Goal: Task Accomplishment & Management: Use online tool/utility

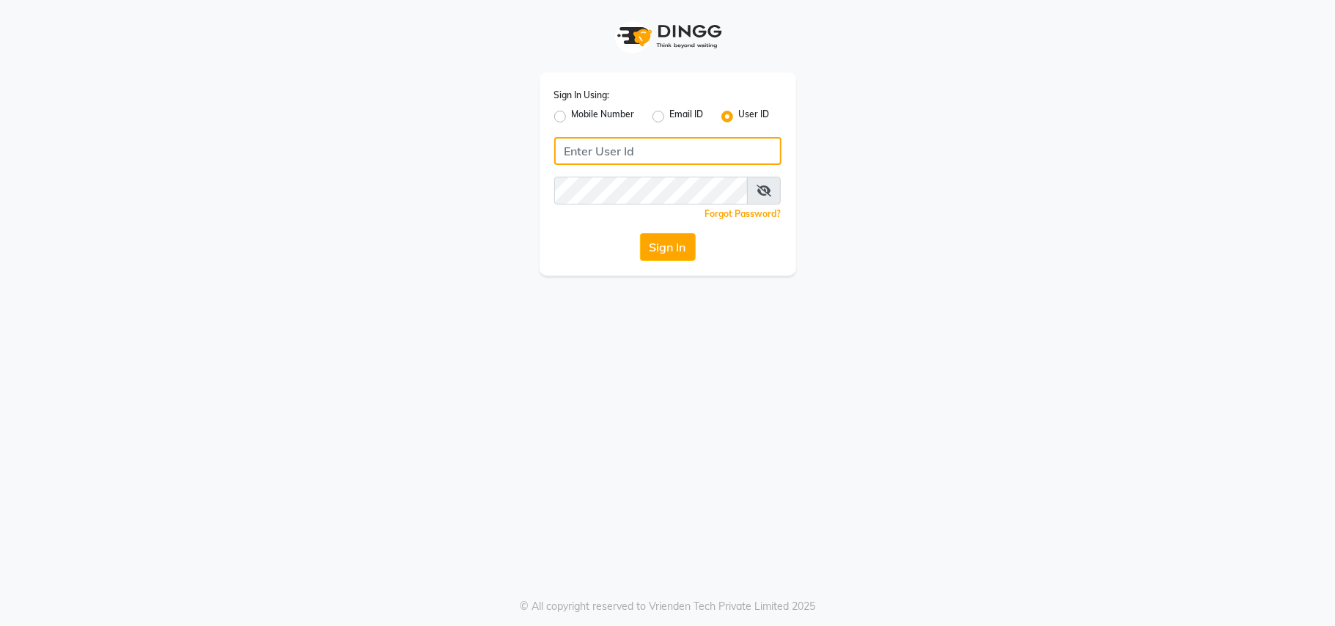
type input "bellezasalon"
drag, startPoint x: 0, startPoint y: 0, endPoint x: 665, endPoint y: 249, distance: 710.6
click at [665, 249] on button "Sign In" at bounding box center [668, 247] width 56 height 28
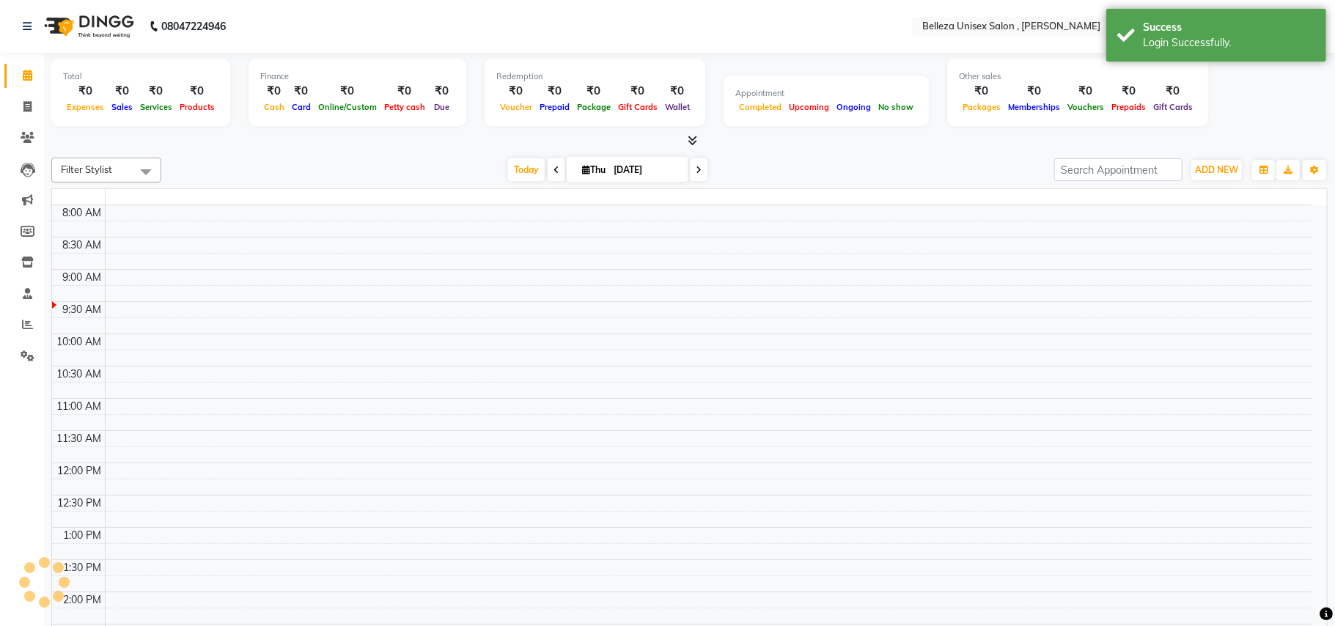
select select "en"
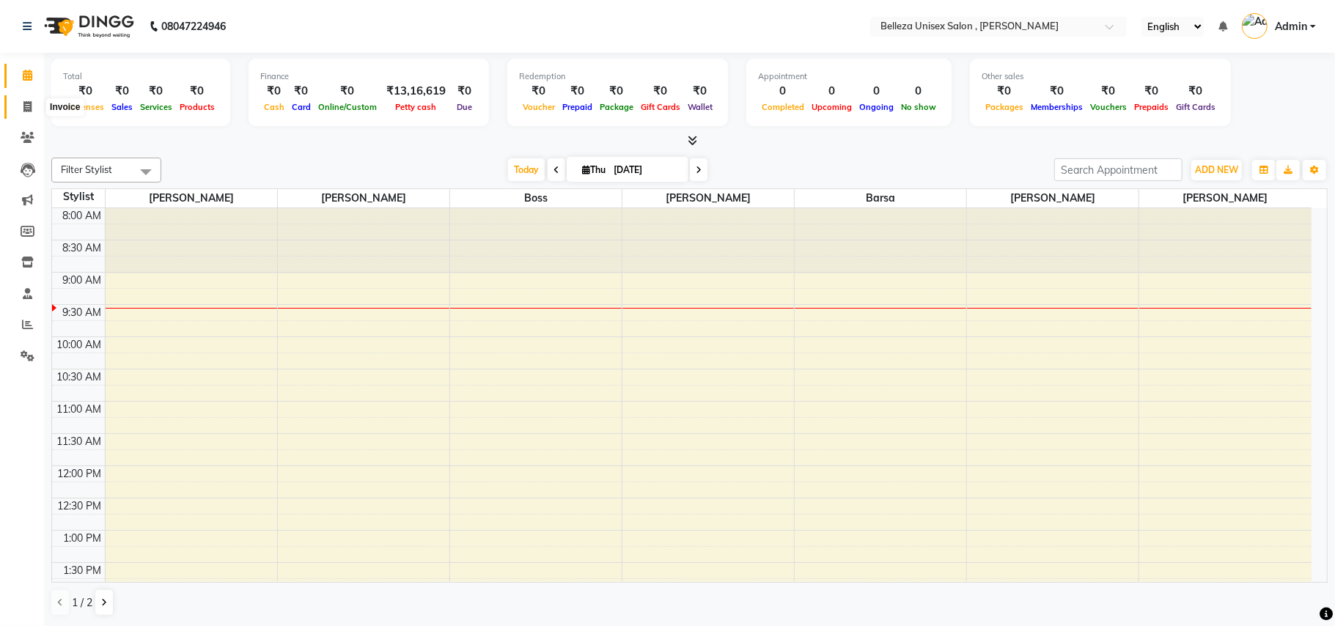
click at [30, 101] on icon at bounding box center [27, 106] width 8 height 11
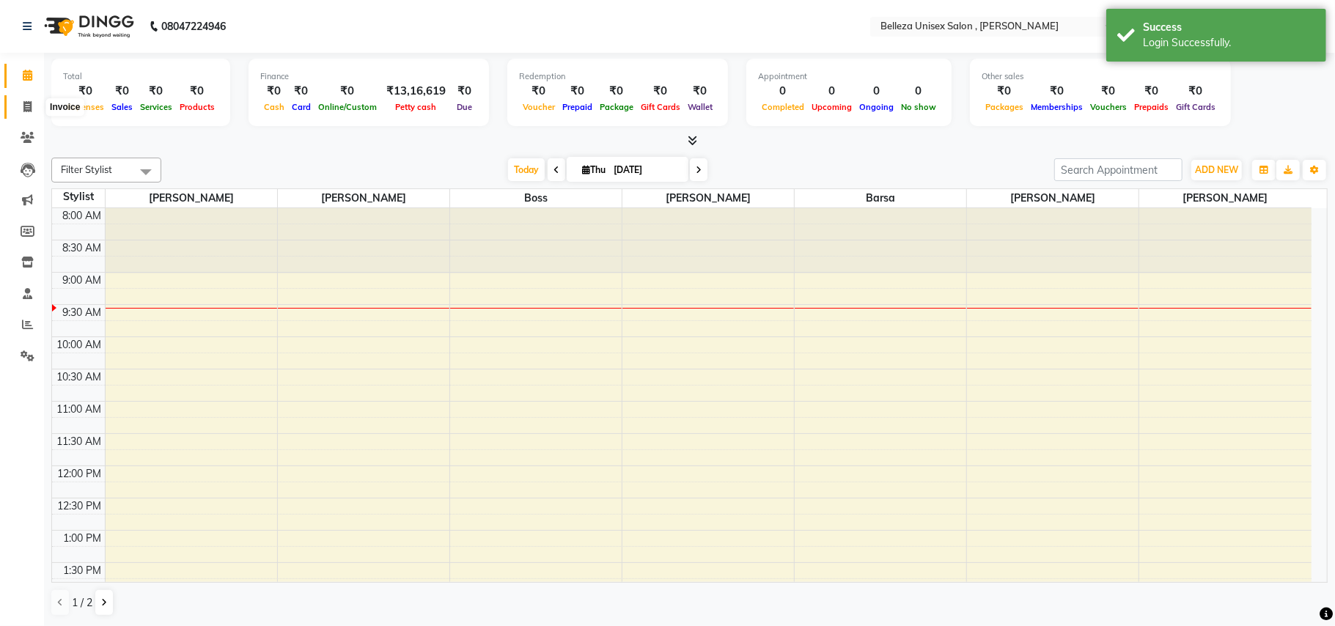
select select "4047"
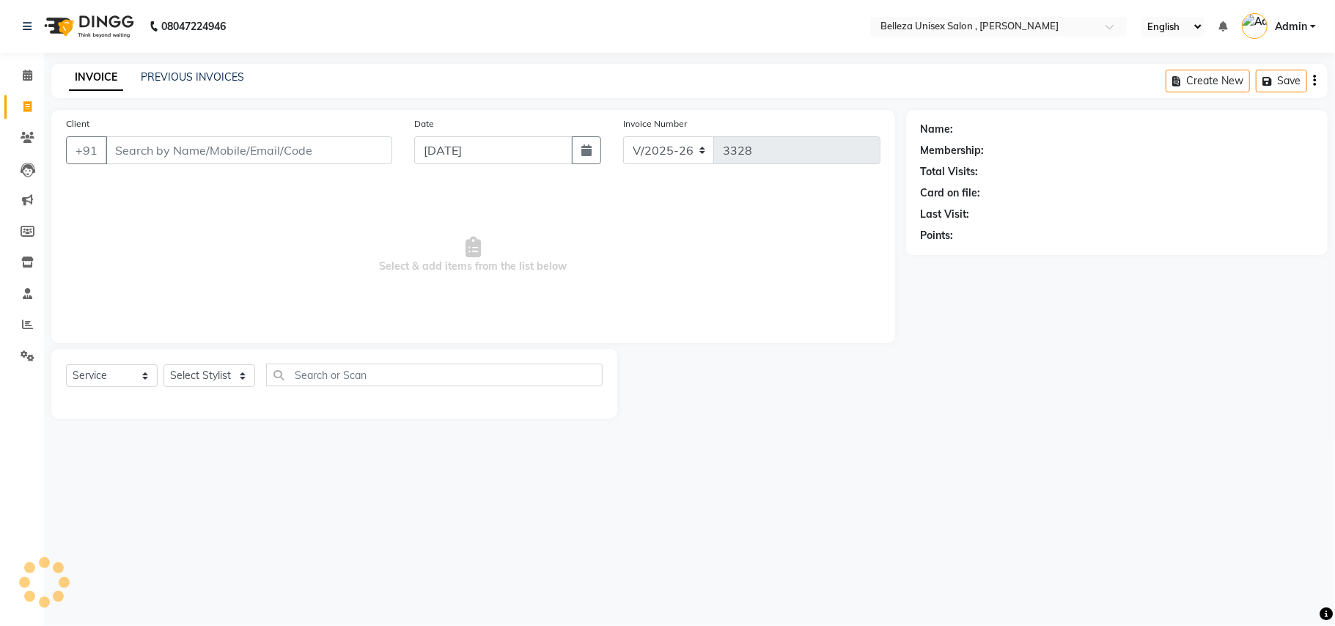
select select "product"
